Goal: Transaction & Acquisition: Purchase product/service

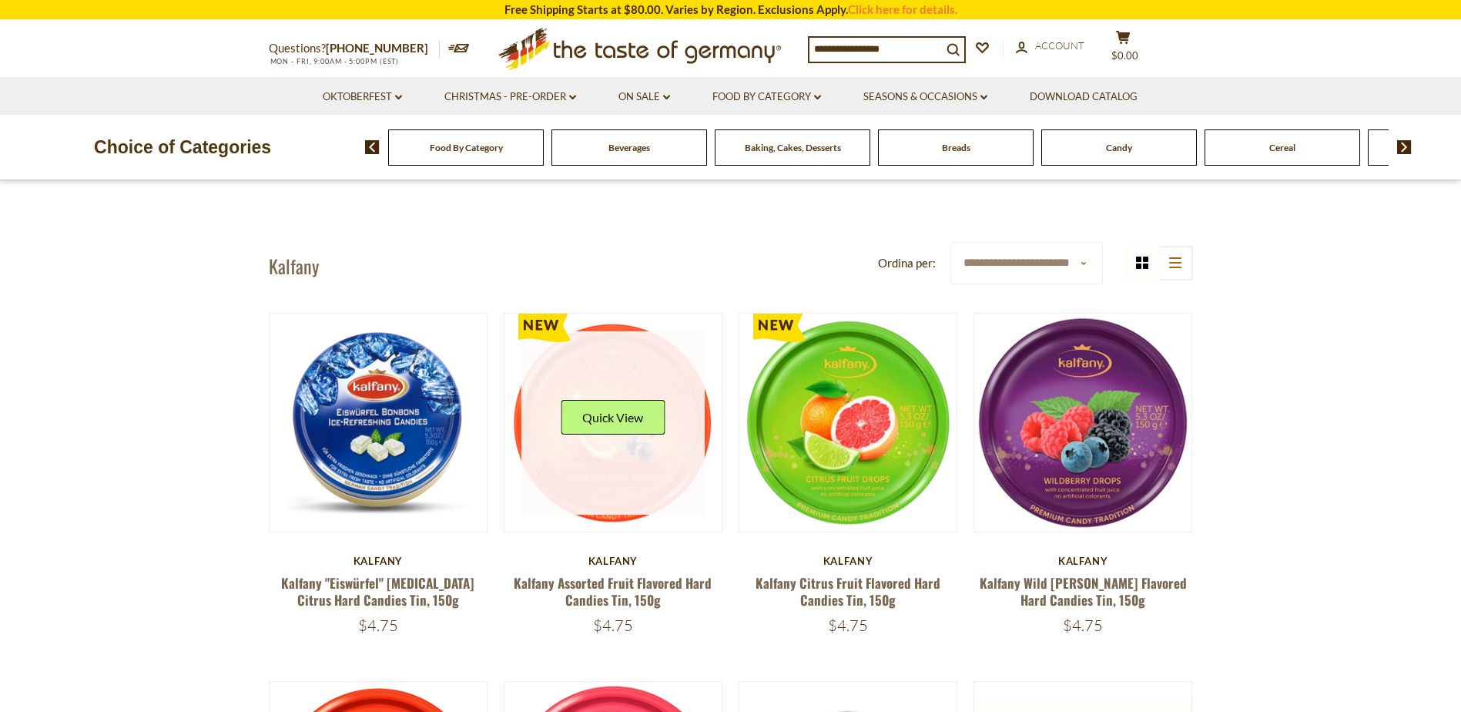
click at [659, 363] on link at bounding box center [613, 422] width 183 height 183
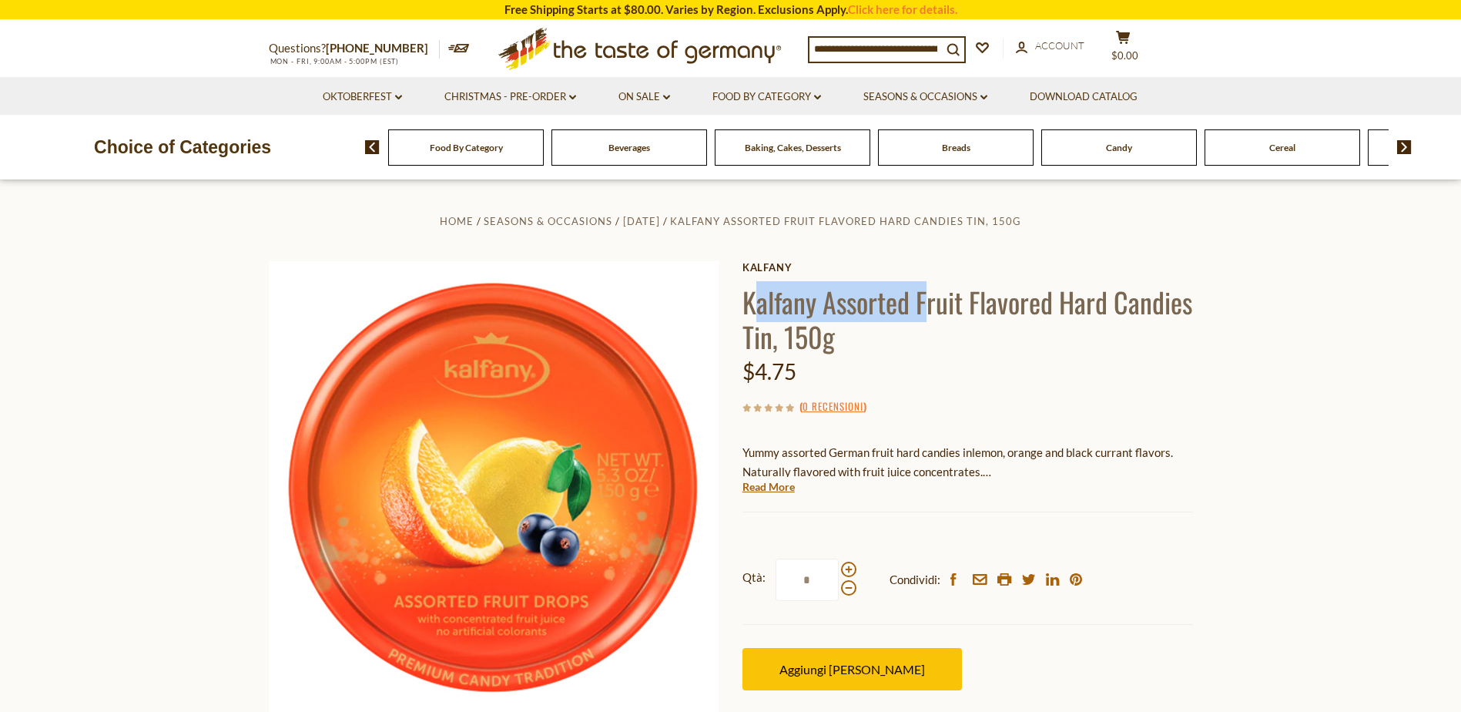
drag, startPoint x: 750, startPoint y: 304, endPoint x: 928, endPoint y: 316, distance: 178.4
click at [928, 316] on h1 "Kalfany Assorted Fruit Flavored Hard Candies Tin, 150g" at bounding box center [968, 318] width 451 height 69
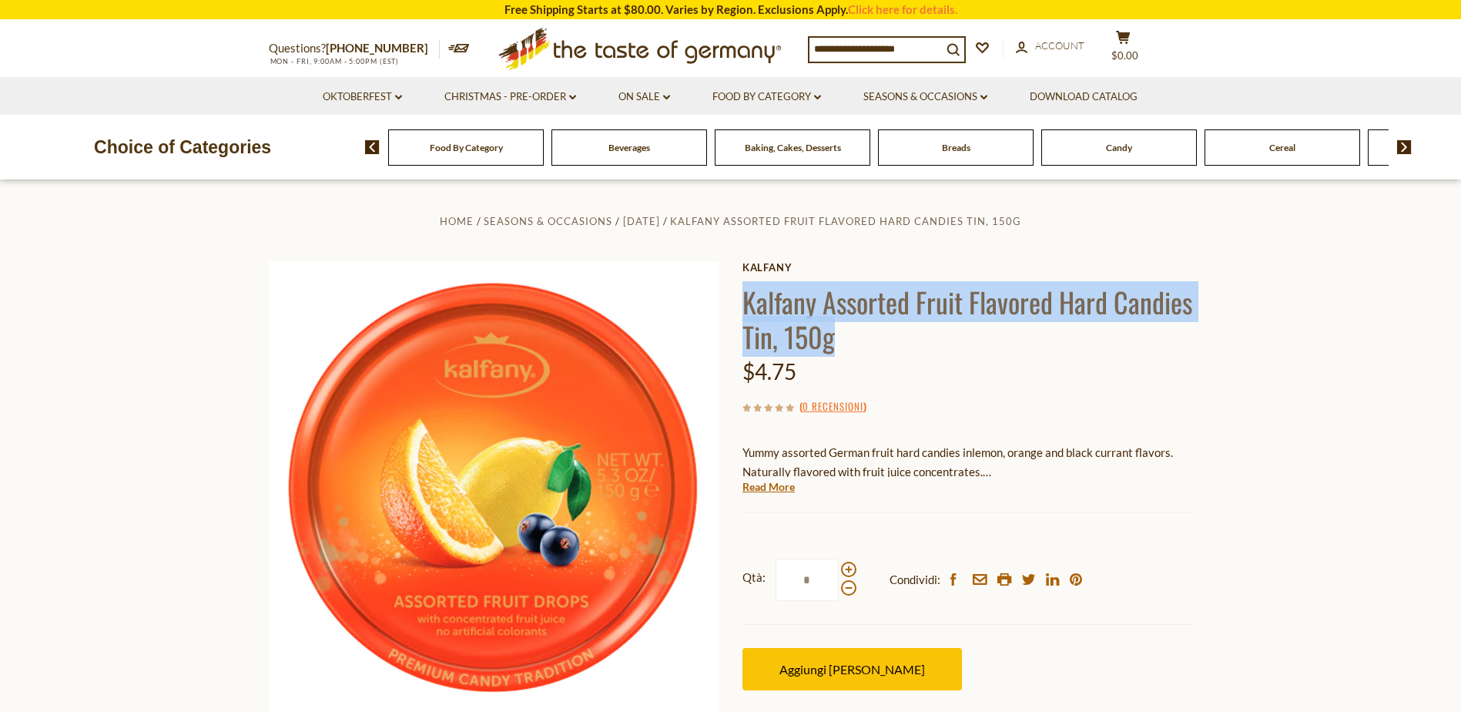
drag, startPoint x: 746, startPoint y: 300, endPoint x: 929, endPoint y: 324, distance: 184.8
click at [929, 324] on h1 "Kalfany Assorted Fruit Flavored Hard Candies Tin, 150g" at bounding box center [968, 318] width 451 height 69
drag, startPoint x: 929, startPoint y: 324, endPoint x: 847, endPoint y: 334, distance: 83.0
click at [847, 334] on h1 "Kalfany Assorted Fruit Flavored Hard Candies Tin, 150g" at bounding box center [968, 318] width 451 height 69
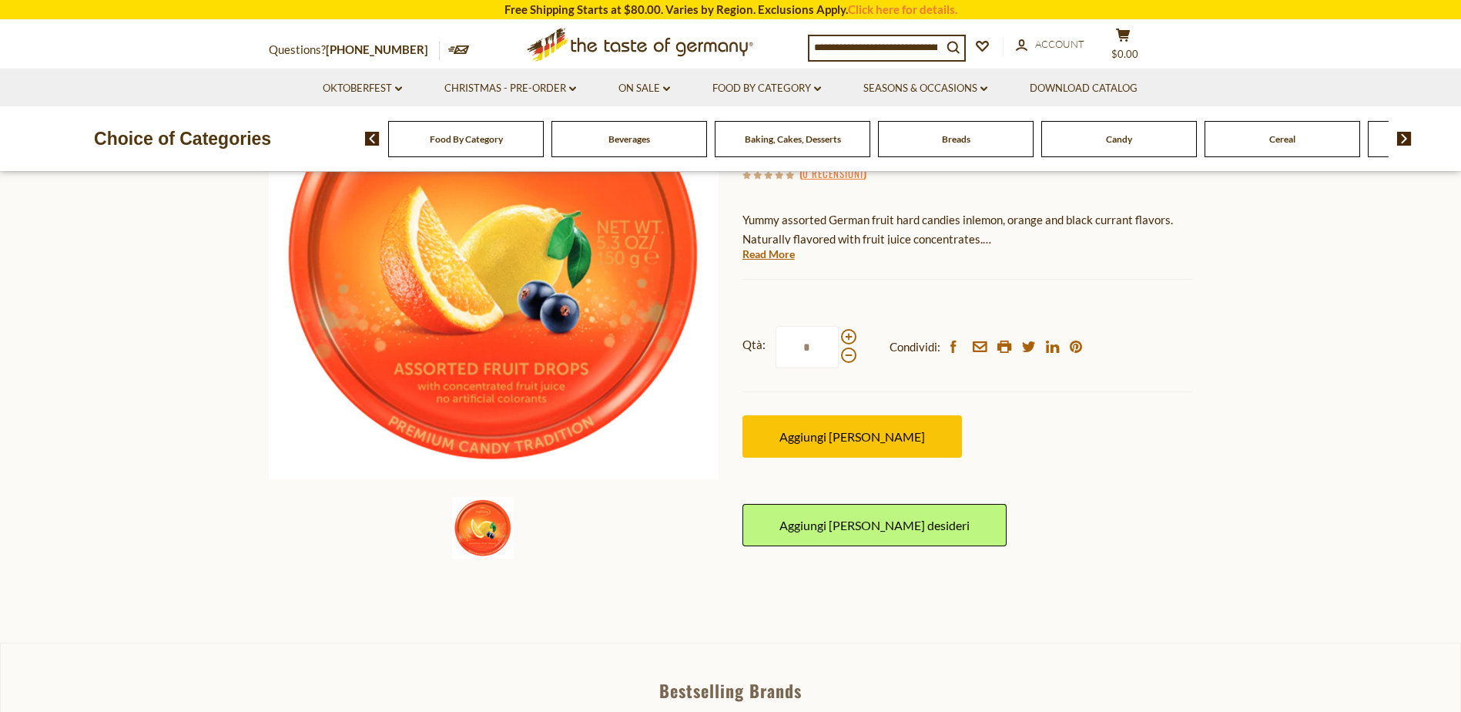
scroll to position [231, 0]
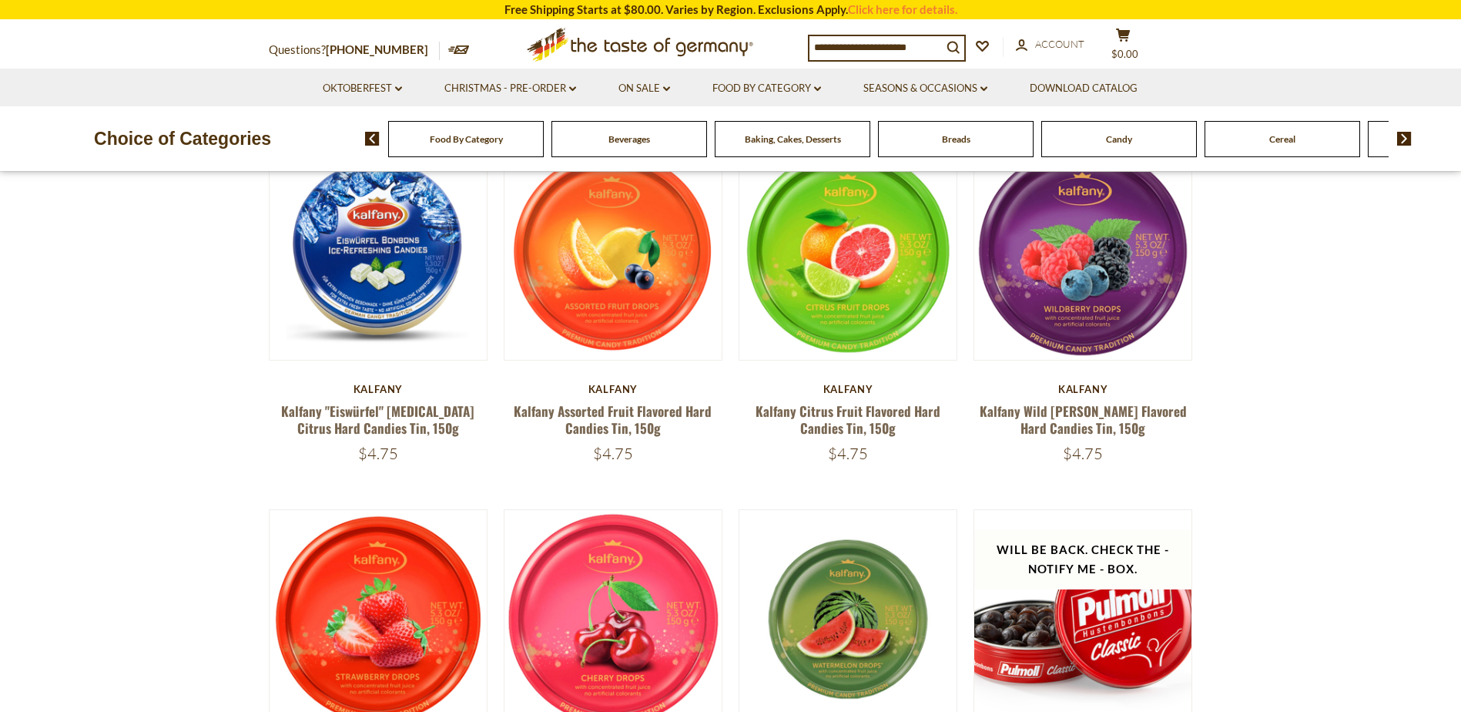
scroll to position [77, 0]
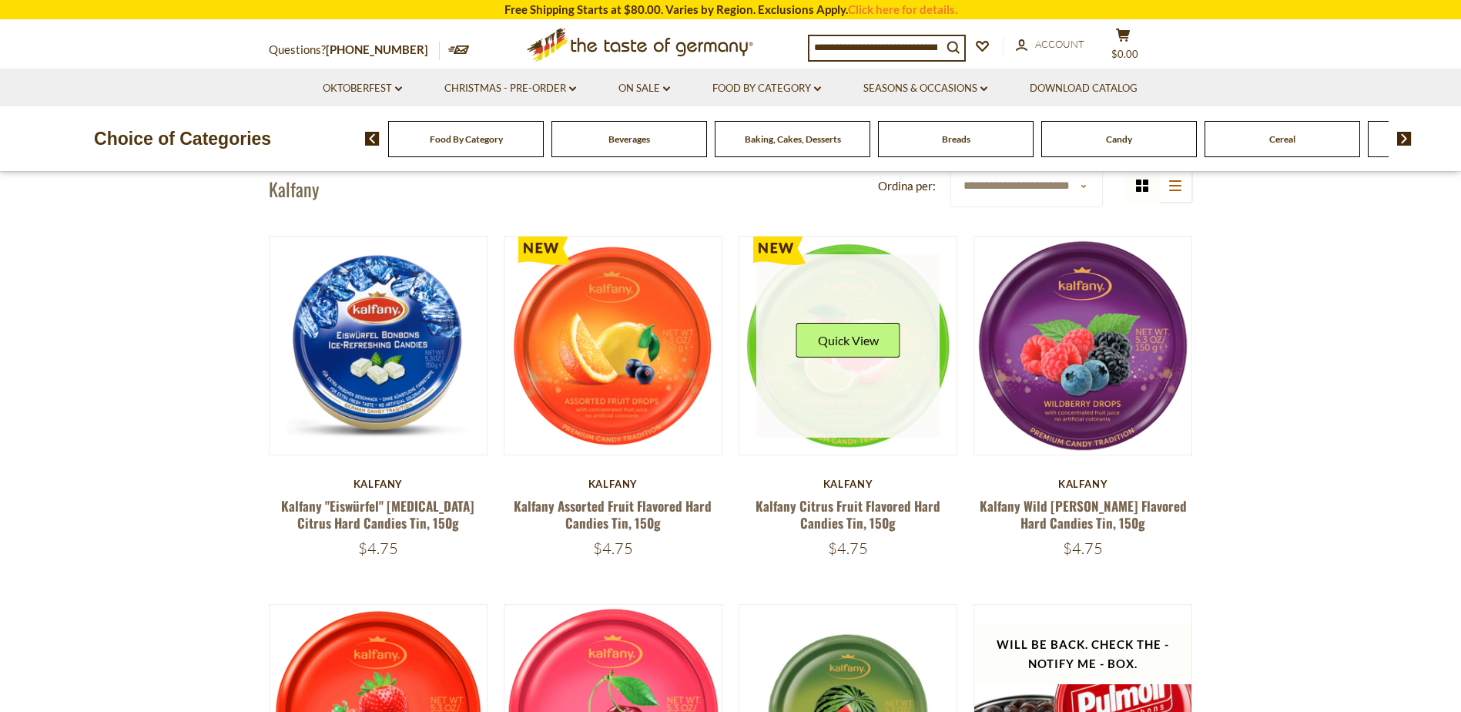
click at [842, 398] on link at bounding box center [848, 345] width 183 height 183
